Goal: Task Accomplishment & Management: Manage account settings

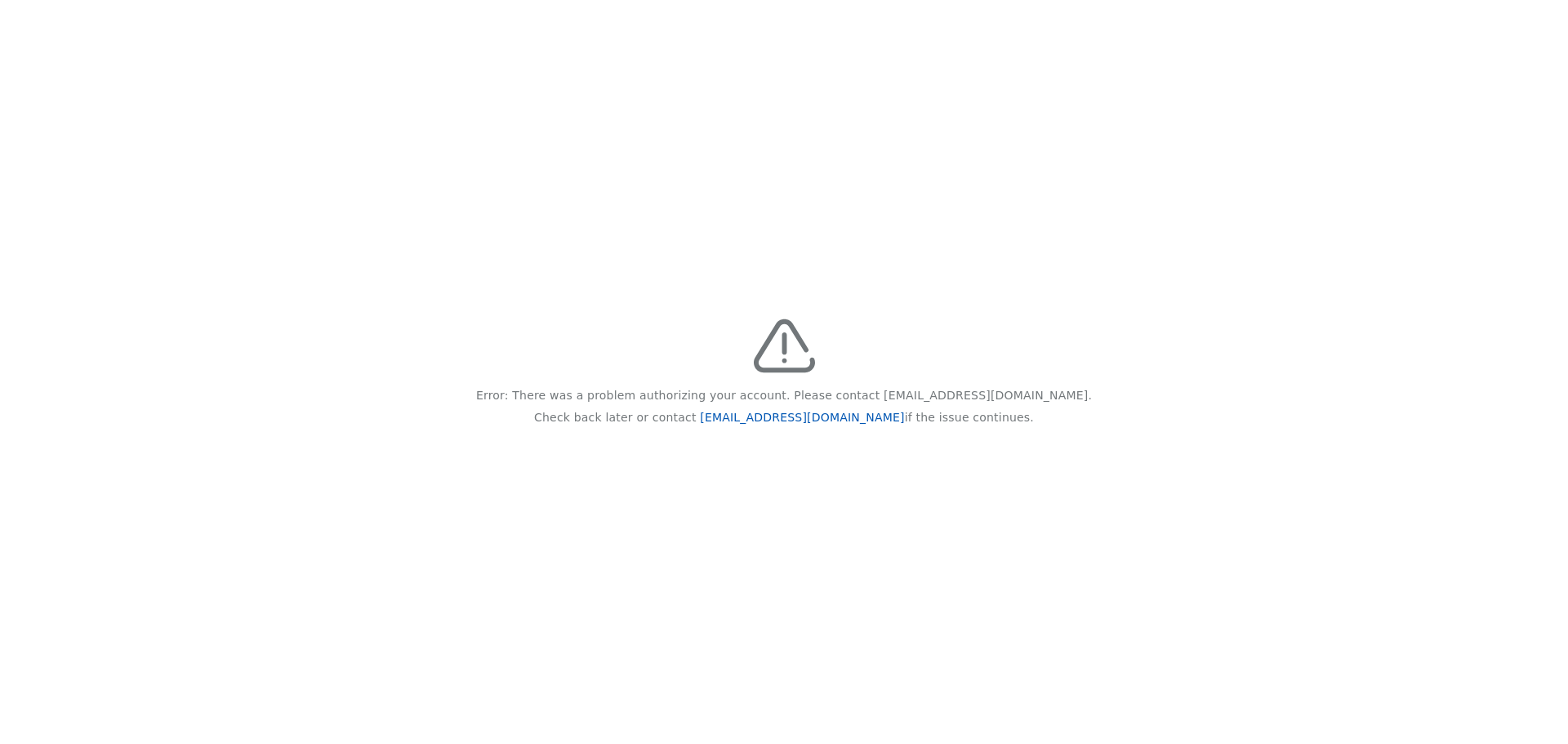
click at [808, 417] on link "[EMAIL_ADDRESS][DOMAIN_NAME]" at bounding box center [802, 418] width 204 height 13
click at [1084, 187] on div "Error: There was a problem authorizing your account. Please contact [EMAIL_ADDR…" at bounding box center [784, 372] width 1568 height 744
